Goal: Check status: Check status

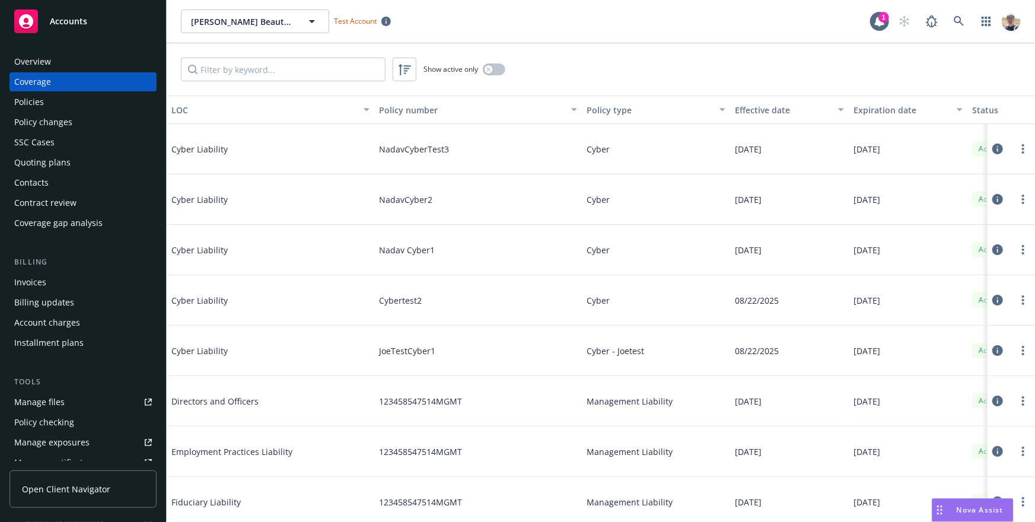
click at [526, 50] on div "Show active only" at bounding box center [601, 69] width 869 height 52
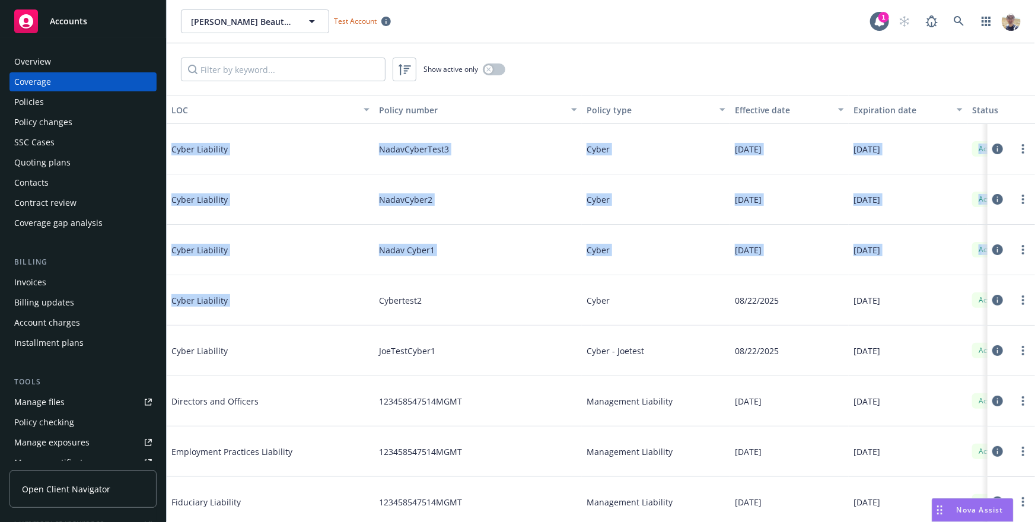
drag, startPoint x: 557, startPoint y: 69, endPoint x: 563, endPoint y: 274, distance: 205.4
click at [563, 279] on div "Show active only LOC Policy number Policy type Effective date Expiration date S…" at bounding box center [601, 282] width 869 height 479
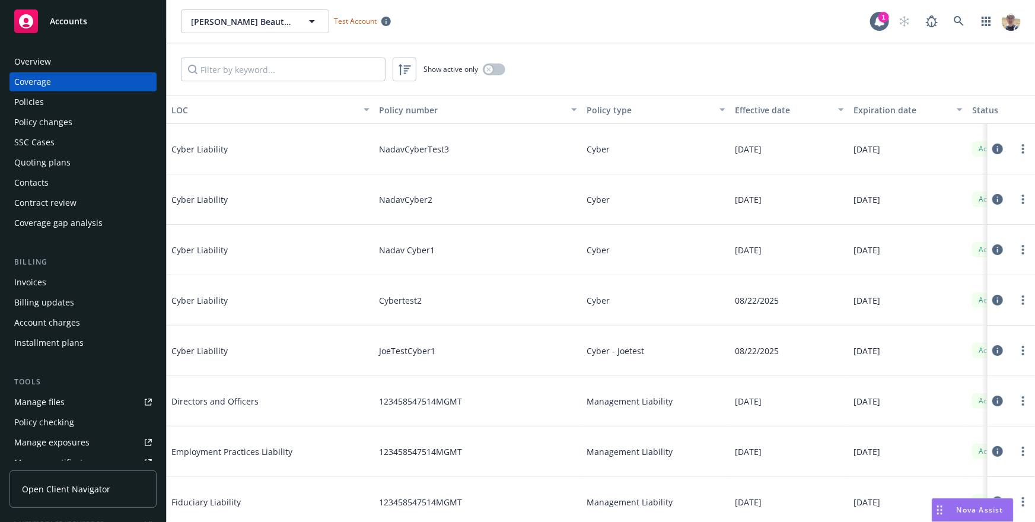
click at [562, 74] on div "Show active only" at bounding box center [601, 69] width 869 height 52
click at [288, 213] on div "Cyber Liability" at bounding box center [260, 200] width 178 height 36
